Goal: Task Accomplishment & Management: Complete application form

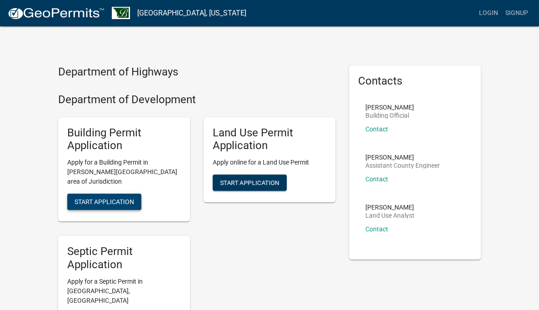
click at [74, 198] on span "Start Application" at bounding box center [103, 201] width 59 height 7
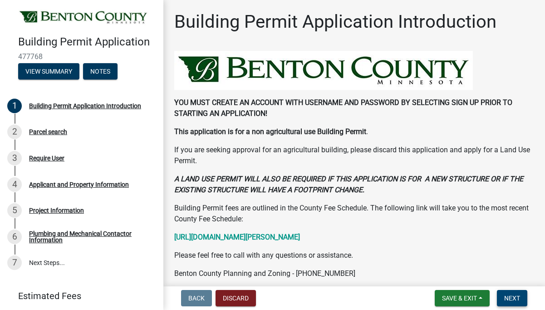
click at [519, 296] on span "Next" at bounding box center [512, 297] width 16 height 7
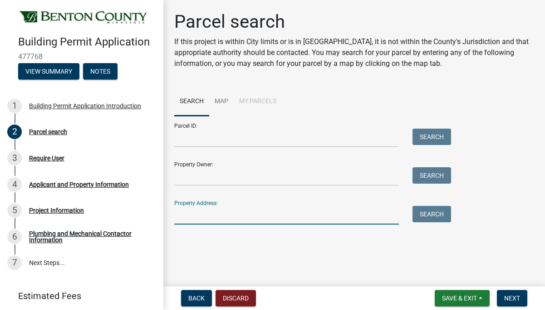
click at [198, 216] on input "Property Address:" at bounding box center [286, 215] width 225 height 19
type input "[STREET_ADDRESS]"
click at [427, 216] on button "Search" at bounding box center [432, 214] width 39 height 16
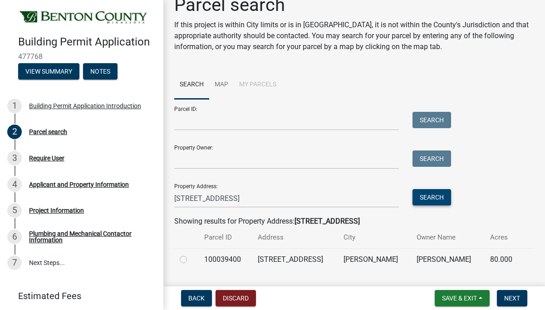
scroll to position [40, 0]
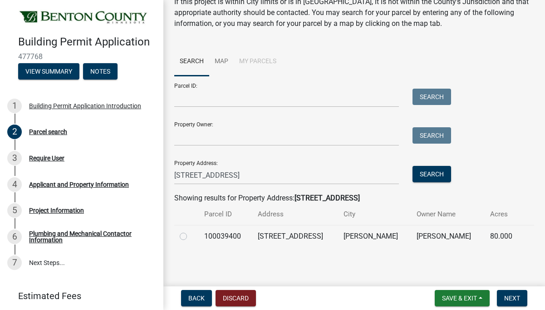
click at [191, 231] on label at bounding box center [191, 231] width 0 height 0
click at [191, 235] on input "radio" at bounding box center [194, 234] width 6 height 6
radio input "true"
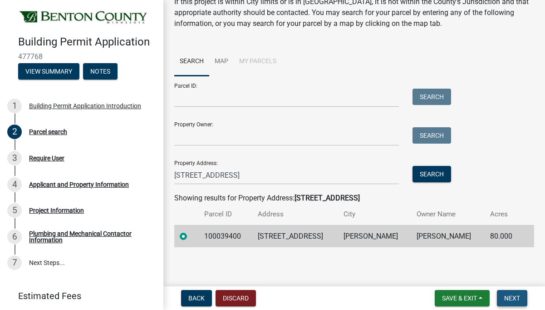
click at [516, 298] on span "Next" at bounding box center [512, 297] width 16 height 7
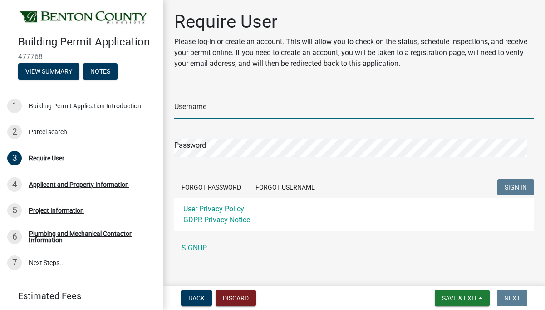
click at [237, 113] on input "Username" at bounding box center [354, 109] width 360 height 19
type input "mjhartmann16"
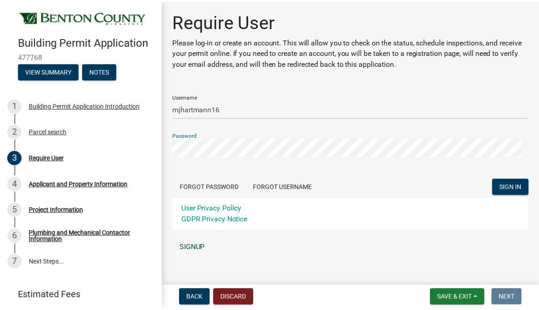
scroll to position [10, 0]
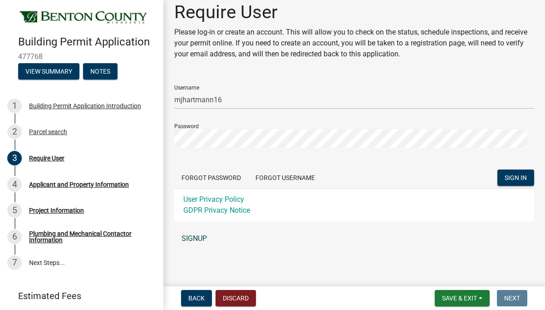
click at [197, 238] on link "SIGNUP" at bounding box center [354, 238] width 360 height 18
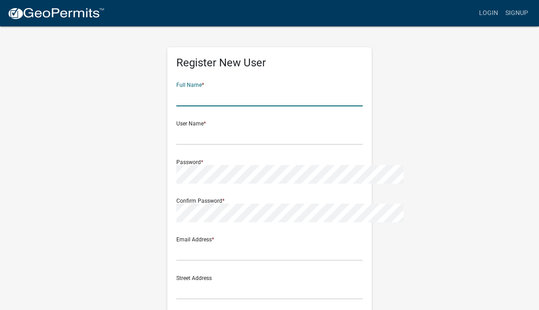
click at [177, 100] on input "text" at bounding box center [269, 97] width 186 height 19
type input "[PERSON_NAME]"
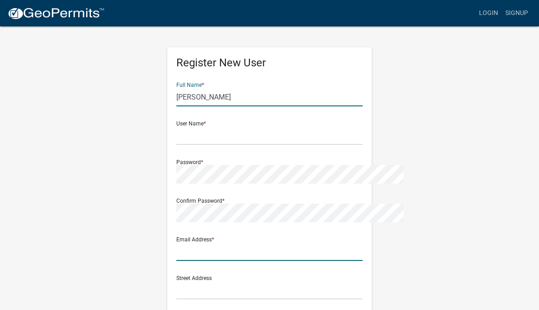
type input "[EMAIL_ADDRESS][DOMAIN_NAME]"
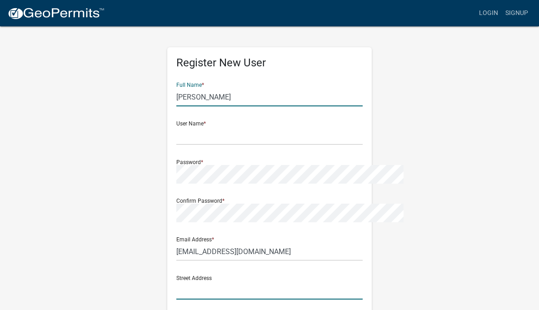
type input "[STREET_ADDRESS]"
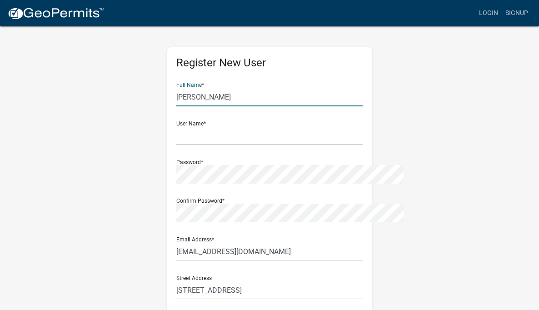
type input "Clear Lake"
type input "MN"
type input "55319"
type input "3202823376"
click at [189, 129] on input "text" at bounding box center [269, 135] width 186 height 19
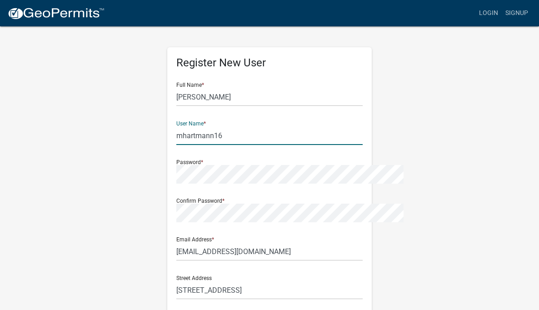
type input "mhartmann16"
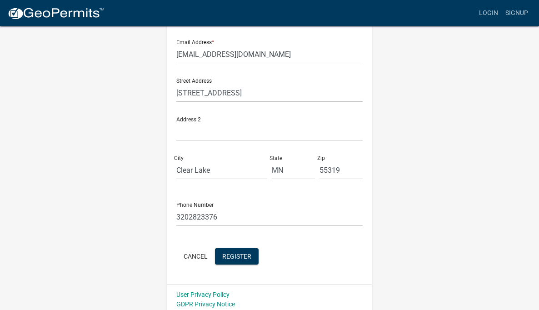
scroll to position [202, 0]
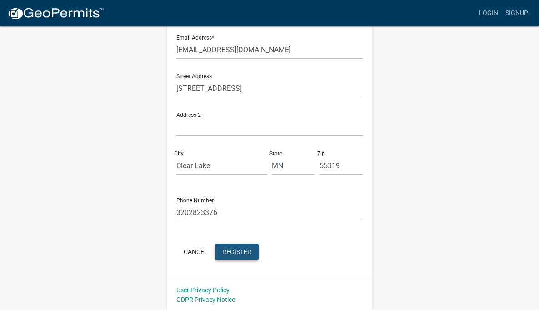
click at [222, 249] on span "Register" at bounding box center [236, 250] width 29 height 7
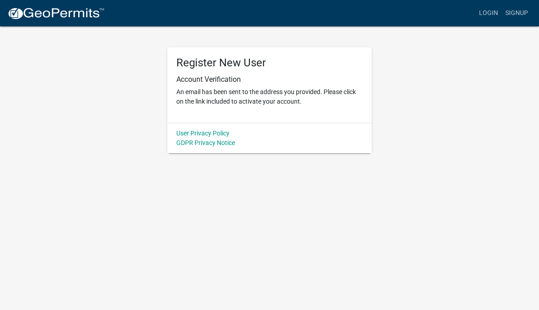
scroll to position [0, 0]
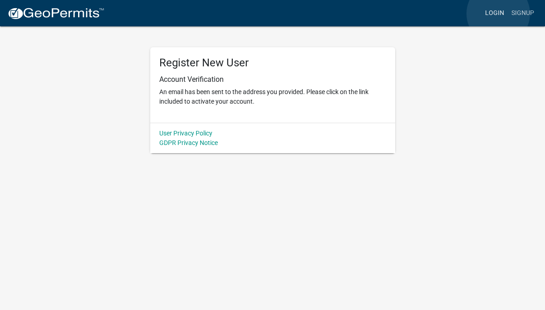
click at [499, 14] on link "Login" at bounding box center [495, 13] width 26 height 17
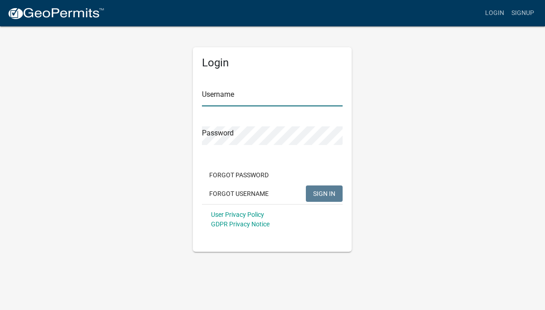
click at [262, 101] on input "Username" at bounding box center [272, 97] width 141 height 19
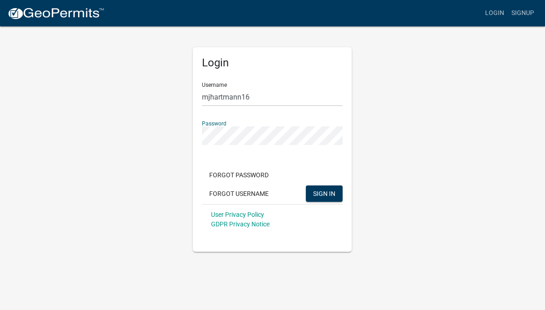
click at [306, 185] on button "SIGN IN" at bounding box center [324, 193] width 37 height 16
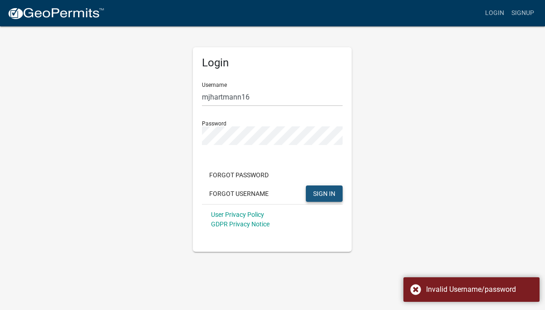
click at [323, 193] on span "SIGN IN" at bounding box center [324, 192] width 22 height 7
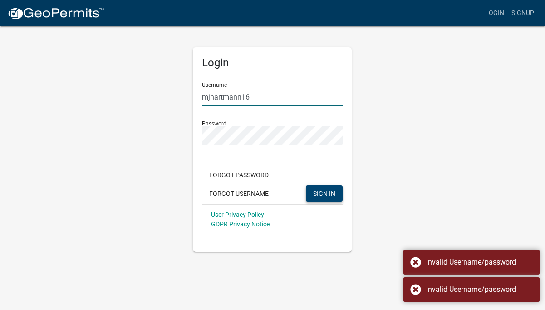
click at [267, 99] on input "mjhartmann16" at bounding box center [272, 97] width 141 height 19
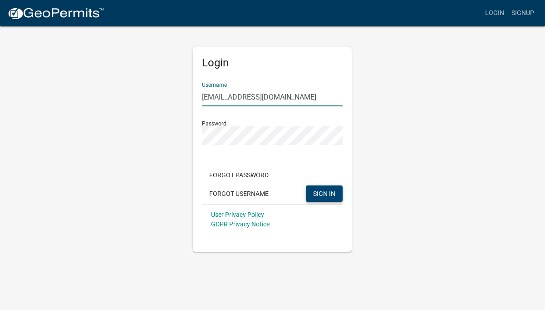
type input "[EMAIL_ADDRESS][DOMAIN_NAME]"
click at [306, 185] on button "SIGN IN" at bounding box center [324, 193] width 37 height 16
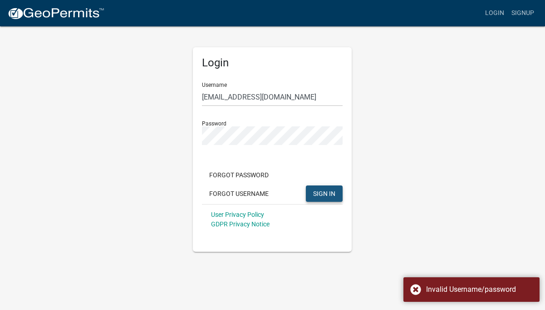
click at [318, 193] on span "SIGN IN" at bounding box center [324, 192] width 22 height 7
click at [525, 14] on link "Signup" at bounding box center [523, 13] width 30 height 17
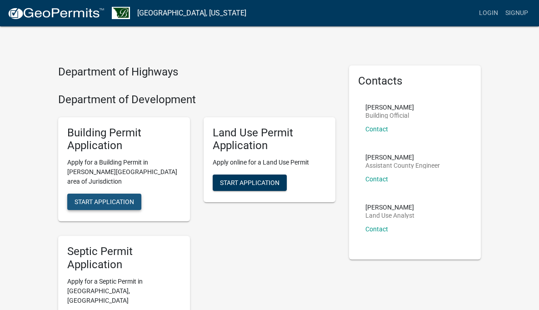
click at [84, 198] on span "Start Application" at bounding box center [103, 201] width 59 height 7
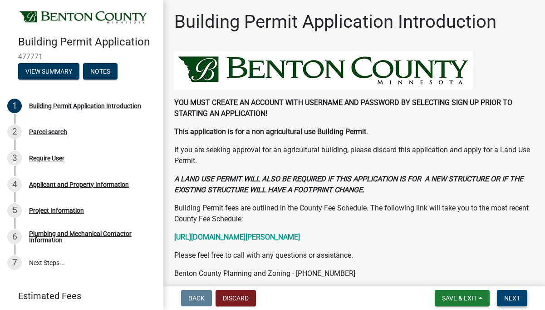
click at [511, 298] on span "Next" at bounding box center [512, 297] width 16 height 7
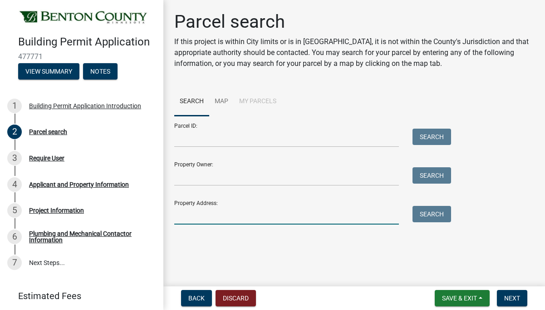
click at [236, 217] on input "Property Address:" at bounding box center [286, 215] width 225 height 19
type input "[STREET_ADDRESS]"
click at [513, 298] on span "Next" at bounding box center [512, 297] width 16 height 7
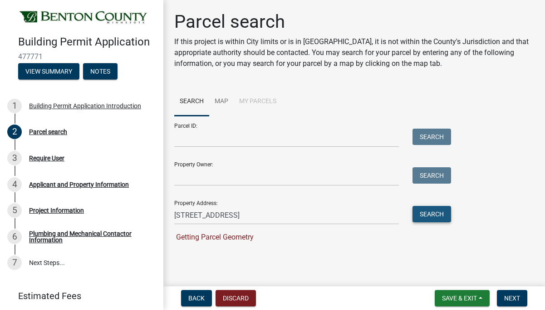
click at [434, 215] on button "Search" at bounding box center [432, 214] width 39 height 16
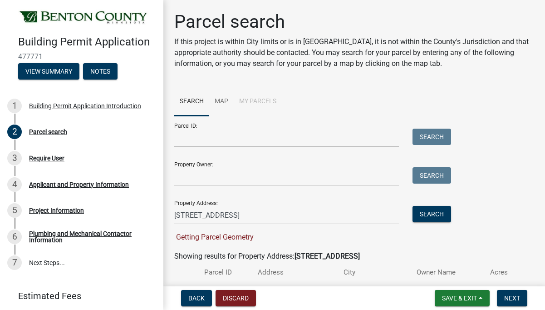
click at [437, 251] on div "Showing results for Property Address: 13186 Highway 95" at bounding box center [354, 256] width 360 height 11
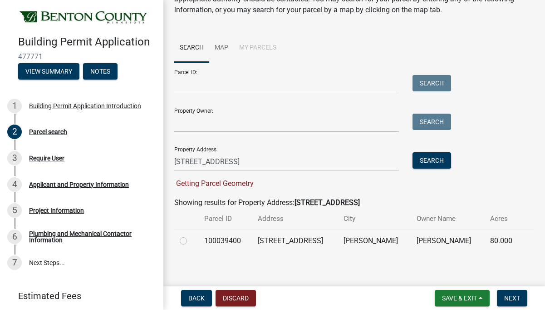
scroll to position [58, 0]
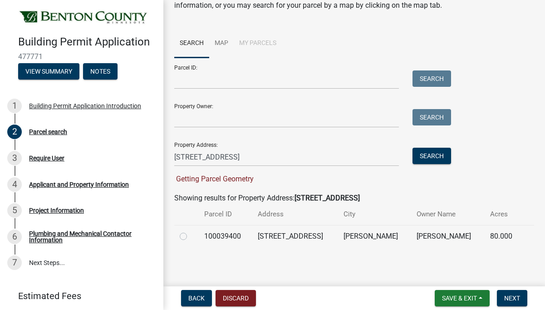
click at [191, 231] on label at bounding box center [191, 231] width 0 height 0
click at [191, 236] on input "radio" at bounding box center [194, 234] width 6 height 6
radio input "true"
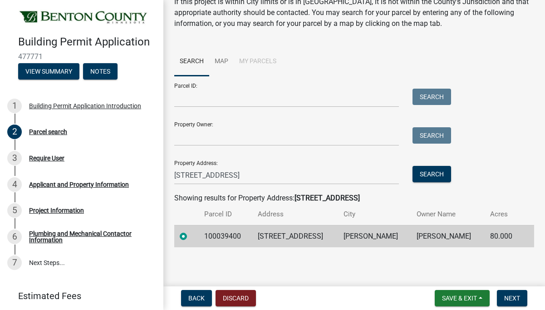
scroll to position [40, 0]
click at [511, 300] on span "Next" at bounding box center [512, 297] width 16 height 7
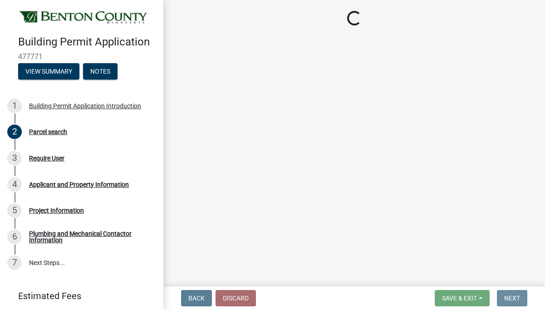
scroll to position [0, 0]
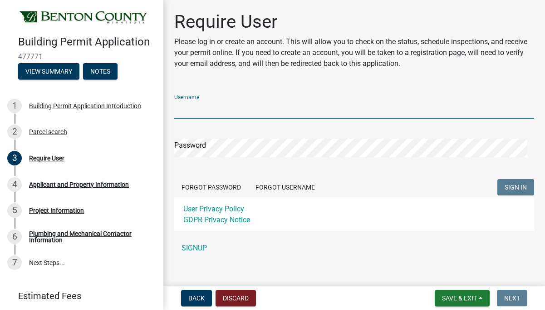
click at [257, 112] on input "Username" at bounding box center [354, 109] width 360 height 19
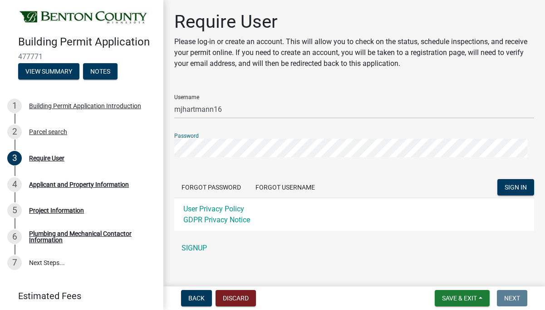
click at [498, 179] on button "SIGN IN" at bounding box center [516, 187] width 37 height 16
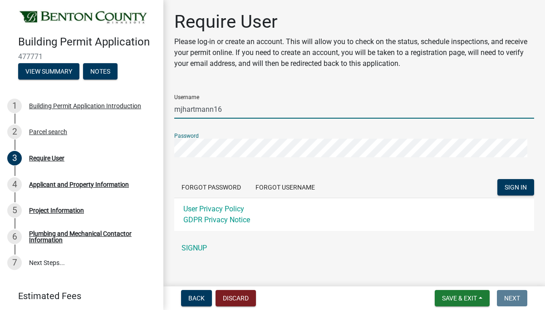
click at [182, 109] on input "mjhartmann16" at bounding box center [354, 109] width 360 height 19
type input "mhartmann16"
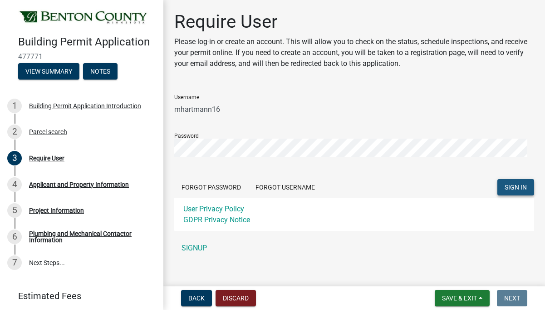
click at [506, 187] on span "SIGN IN" at bounding box center [516, 186] width 22 height 7
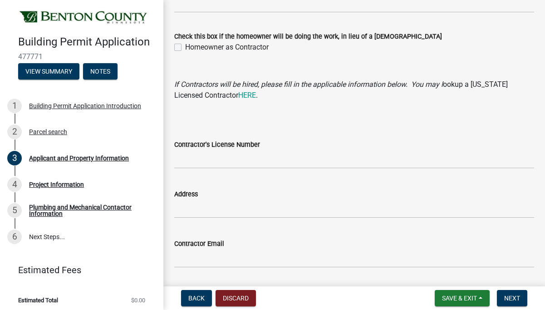
scroll to position [932, 0]
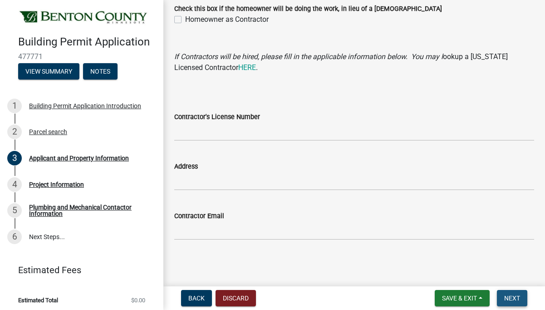
click at [517, 298] on span "Next" at bounding box center [512, 297] width 16 height 7
click at [50, 182] on div "Project Information" at bounding box center [56, 184] width 55 height 6
click at [59, 186] on div "Project Information" at bounding box center [56, 184] width 55 height 6
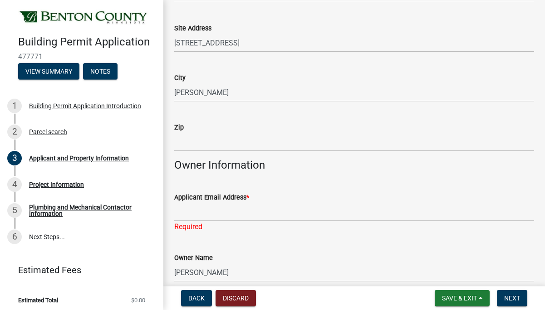
scroll to position [0, 0]
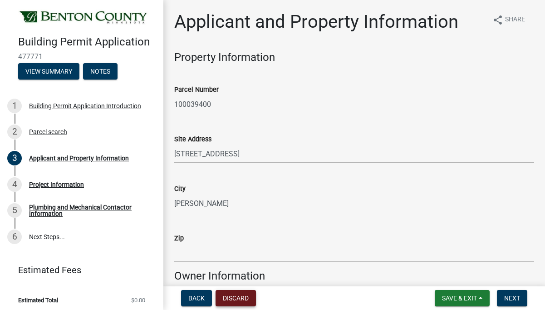
click at [242, 296] on button "Discard" at bounding box center [236, 298] width 40 height 16
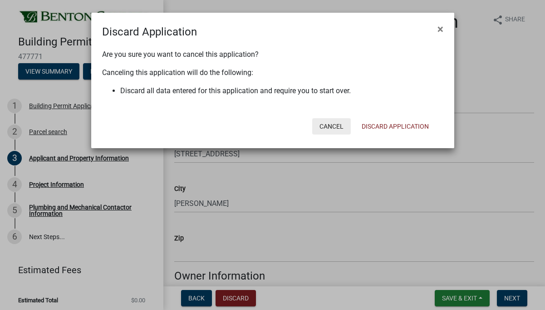
click at [330, 127] on button "Cancel" at bounding box center [331, 126] width 39 height 16
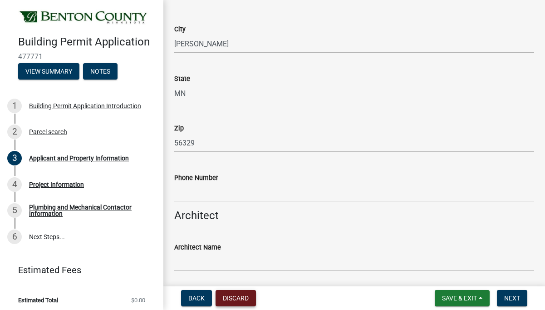
scroll to position [737, 0]
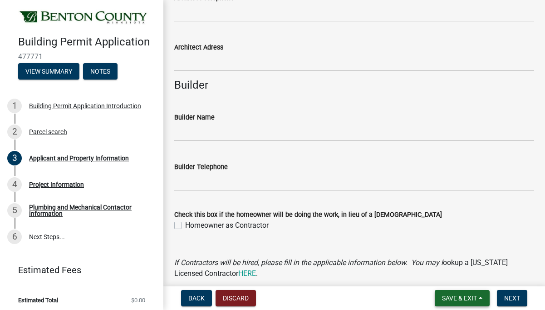
click at [463, 301] on button "Save & Exit" at bounding box center [462, 298] width 55 height 16
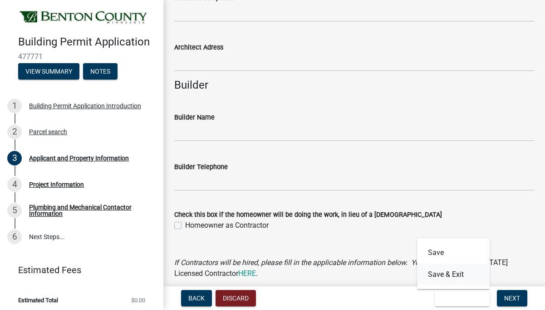
click at [449, 279] on button "Save & Exit" at bounding box center [453, 274] width 73 height 22
